Goal: Transaction & Acquisition: Purchase product/service

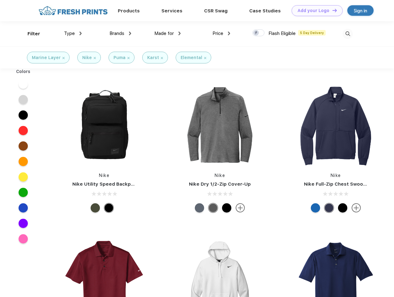
click at [315, 11] on link "Add your Logo Design Tool" at bounding box center [316, 10] width 51 height 11
click at [0, 0] on div "Design Tool" at bounding box center [0, 0] width 0 height 0
click at [332, 10] on link "Add your Logo Design Tool" at bounding box center [316, 10] width 51 height 11
click at [30, 34] on div "Filter" at bounding box center [34, 33] width 13 height 7
click at [73, 33] on span "Type" at bounding box center [69, 34] width 11 height 6
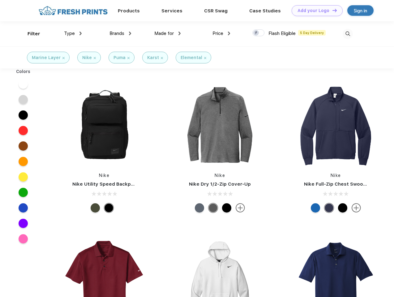
click at [120, 33] on span "Brands" at bounding box center [116, 34] width 15 height 6
click at [167, 33] on span "Made for" at bounding box center [163, 34] width 19 height 6
click at [221, 33] on span "Price" at bounding box center [217, 34] width 11 height 6
click at [258, 33] on div at bounding box center [258, 32] width 12 height 7
click at [256, 33] on input "checkbox" at bounding box center [254, 31] width 4 height 4
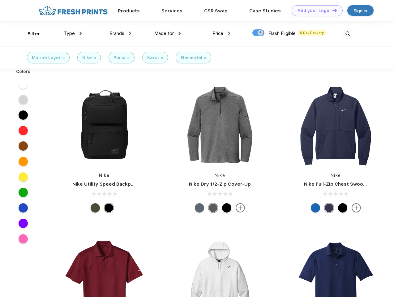
click at [347, 34] on img at bounding box center [347, 34] width 10 height 10
